Goal: Task Accomplishment & Management: Manage account settings

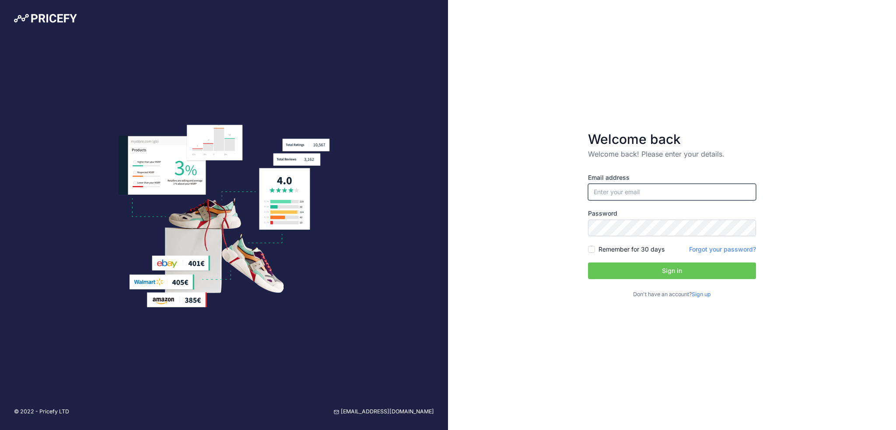
type input "[EMAIL_ADDRESS][DOMAIN_NAME]"
click at [632, 241] on div "Email address info@equipit.se Password Remember for 30 days Sign up" at bounding box center [672, 235] width 168 height 125
click at [644, 251] on label "Remember for 30 days" at bounding box center [631, 249] width 66 height 9
click at [595, 251] on input "Remember for 30 days" at bounding box center [591, 249] width 7 height 7
checkbox input "true"
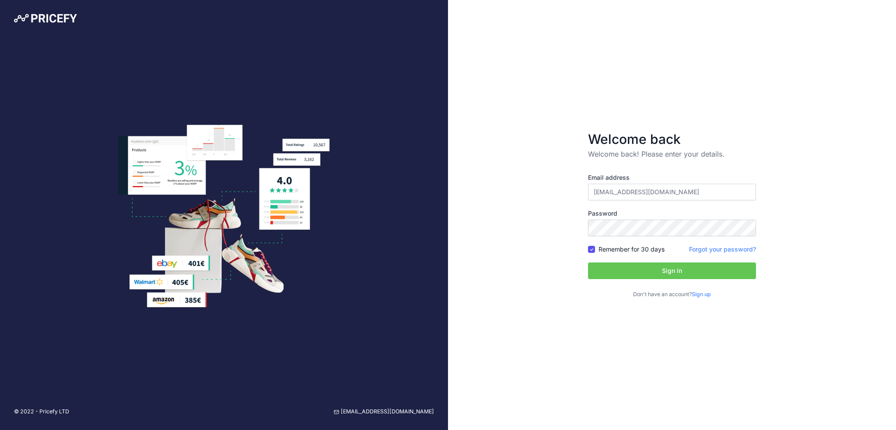
click at [656, 267] on button "Sign in" at bounding box center [672, 270] width 168 height 17
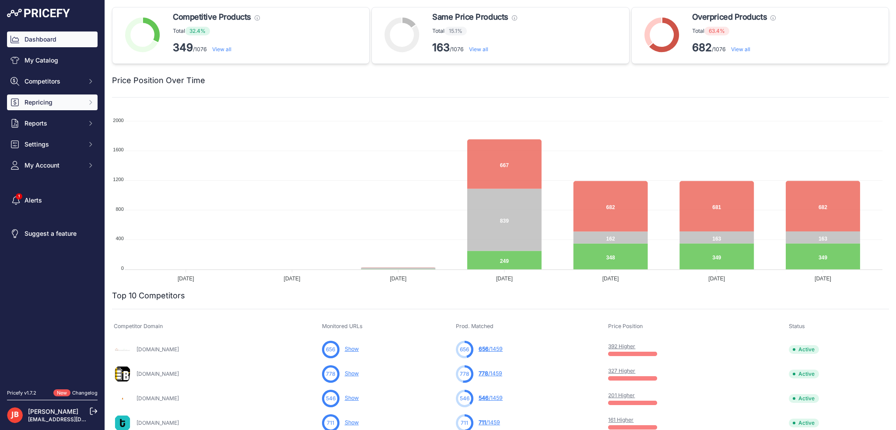
click at [58, 97] on button "Repricing" at bounding box center [52, 102] width 91 height 16
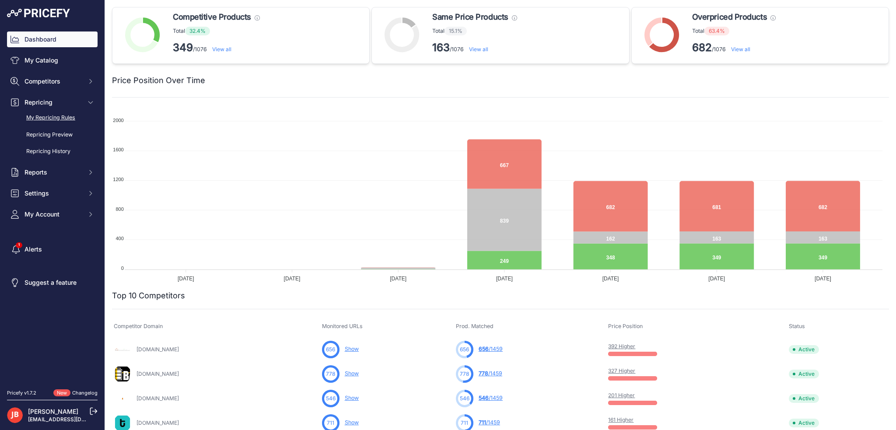
click at [49, 119] on link "My Repricing Rules" at bounding box center [52, 117] width 91 height 15
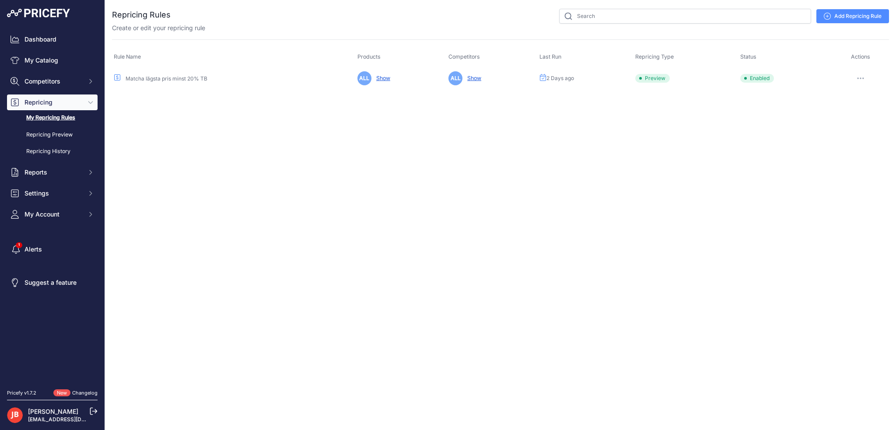
click at [858, 74] on button "button" at bounding box center [860, 78] width 17 height 12
click at [850, 93] on link "Edit" at bounding box center [859, 97] width 56 height 14
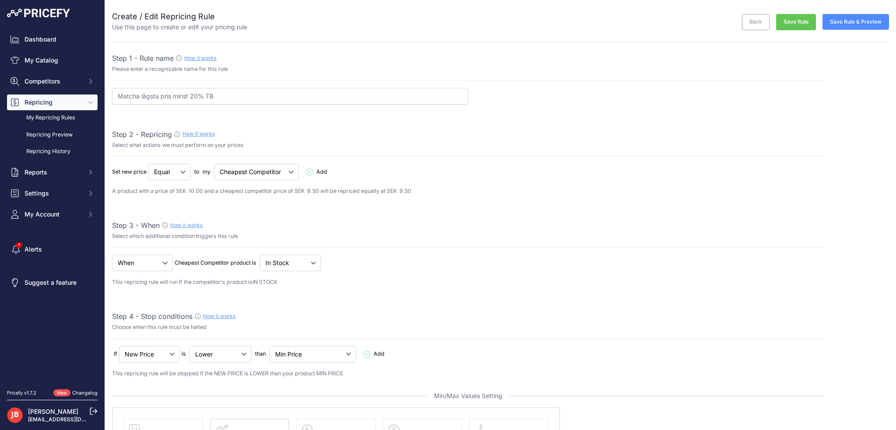
select select "percentage"
select select "7"
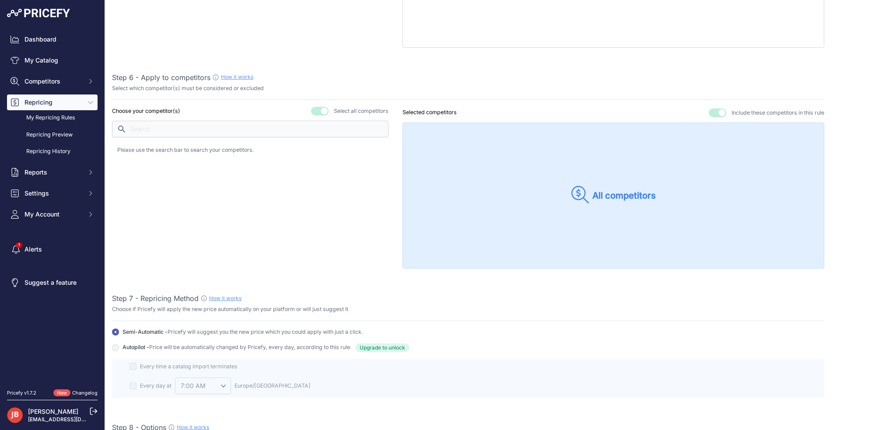
scroll to position [1116, 0]
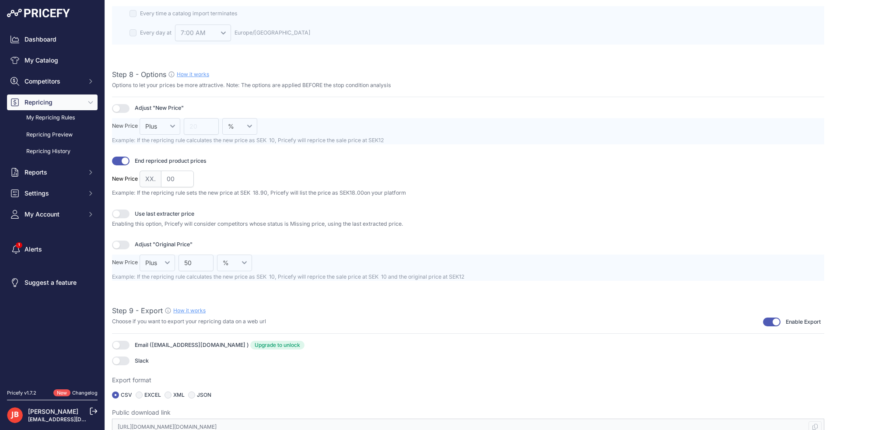
click at [143, 392] on div "EXCEL" at bounding box center [148, 395] width 25 height 7
click at [140, 392] on input "radio" at bounding box center [139, 395] width 7 height 7
radio input "true"
type input "https://s3.us-west-2.amazonaws.com/download.pricefy.io/exports/repricing/4534-9…"
click at [0, 414] on div "Dashboard My Catalog Competitors Competitors Monitored URLs MAP infringements R…" at bounding box center [448, 215] width 896 height 430
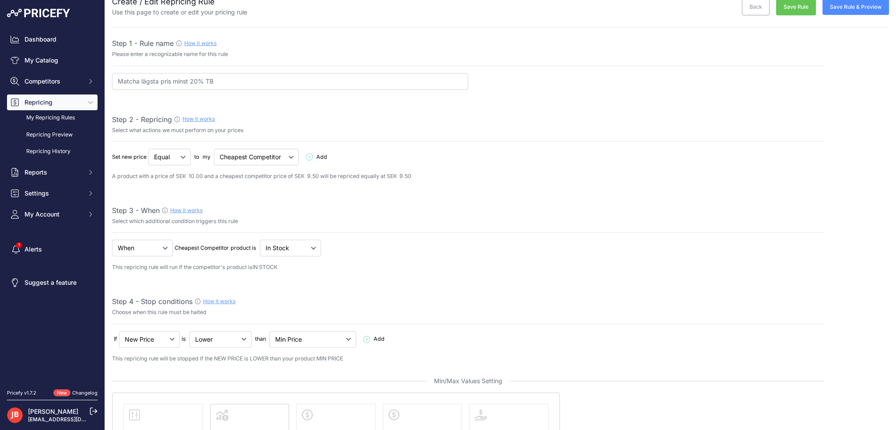
scroll to position [0, 0]
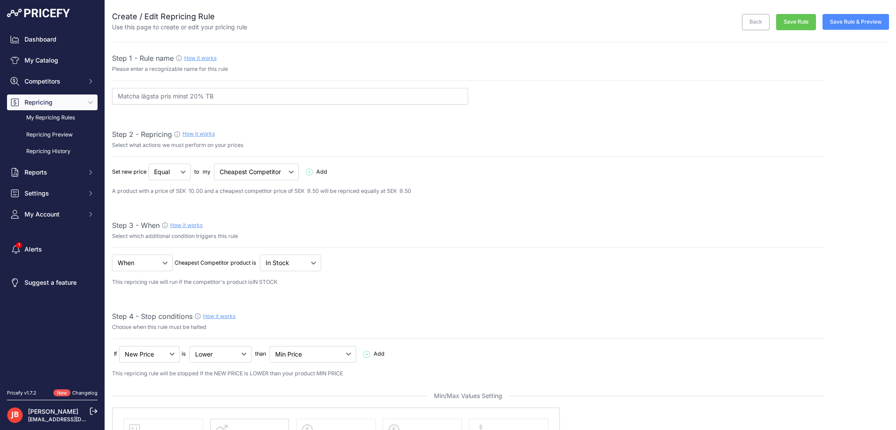
click at [843, 21] on button "Save Rule & Preview" at bounding box center [855, 22] width 66 height 16
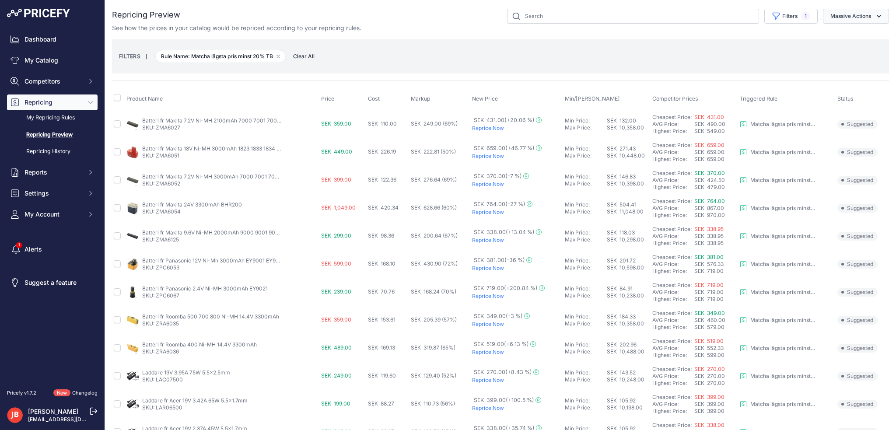
click at [841, 17] on button "Massive Actions" at bounding box center [856, 16] width 66 height 15
click at [35, 119] on link "My Repricing Rules" at bounding box center [52, 117] width 91 height 15
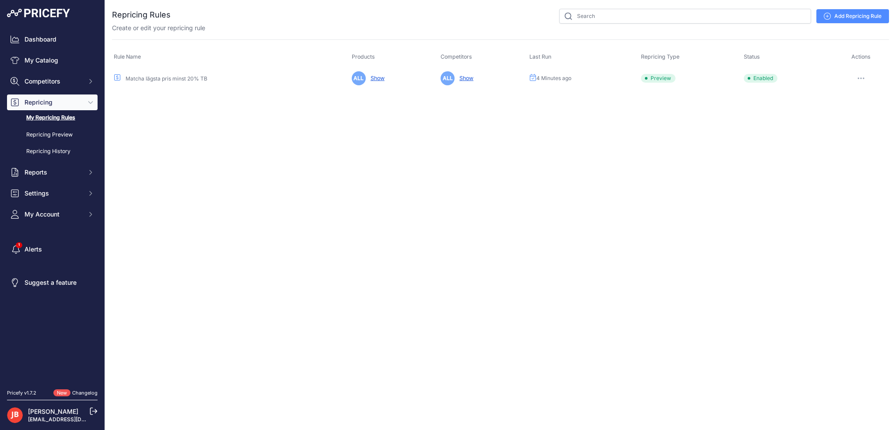
click at [861, 78] on icon "button" at bounding box center [861, 78] width 1 height 1
click at [845, 94] on link "Edit" at bounding box center [859, 97] width 56 height 14
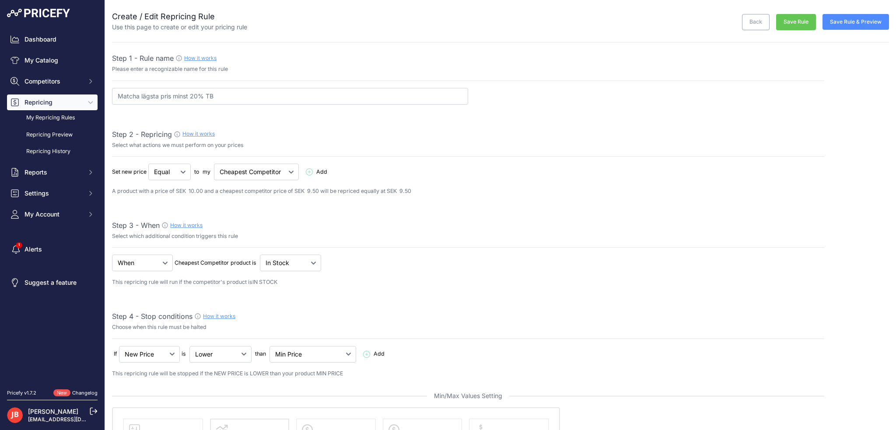
select select "percentage"
select select "7"
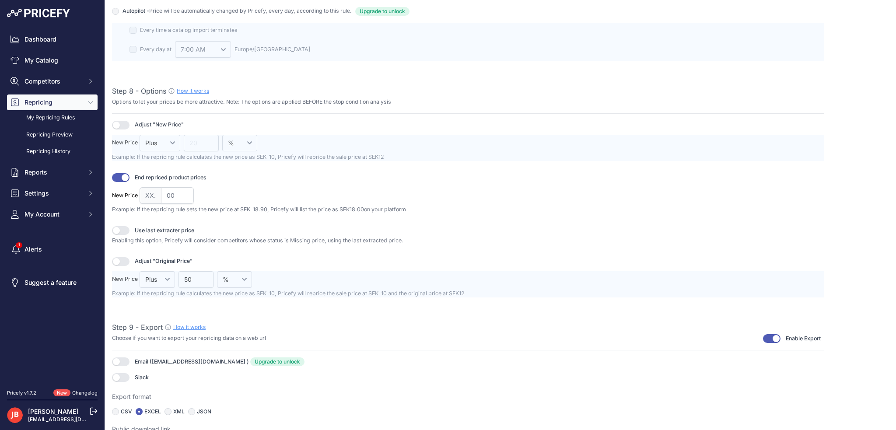
scroll to position [1116, 0]
